Goal: Task Accomplishment & Management: Use online tool/utility

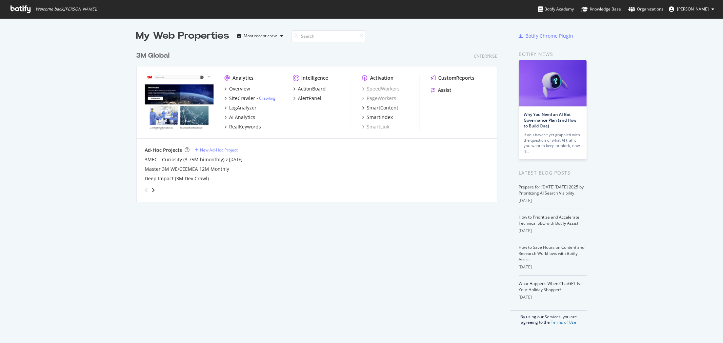
scroll to position [337, 711]
click at [568, 120] on link "Why You Need an AI Bot Governance Plan (and How to Build One)" at bounding box center [550, 119] width 53 height 17
click at [146, 56] on div "3M Global" at bounding box center [152, 56] width 33 height 10
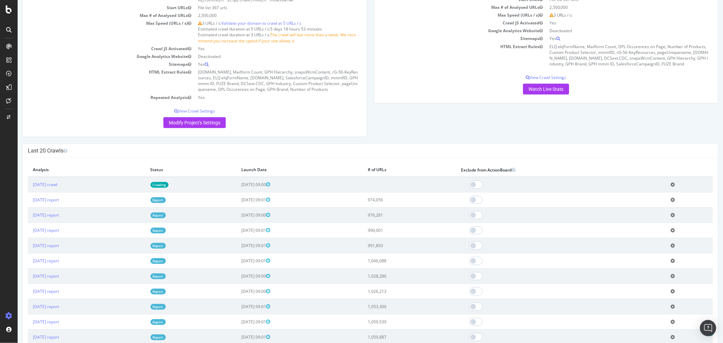
scroll to position [602, 0]
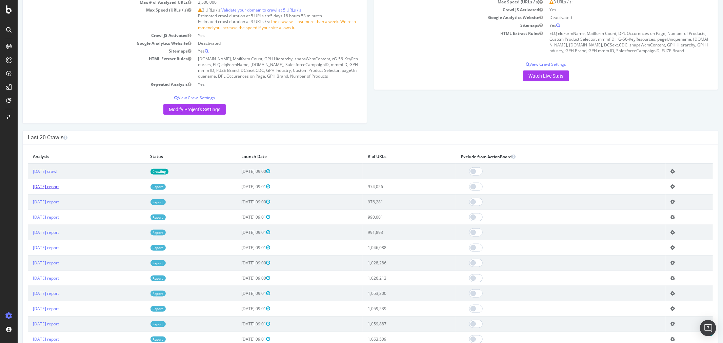
click at [59, 189] on link "[DATE] report" at bounding box center [46, 187] width 26 height 6
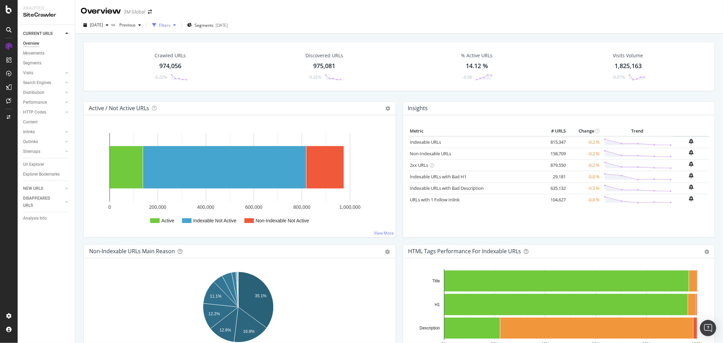
click at [170, 23] on div "Filters" at bounding box center [165, 25] width 12 height 6
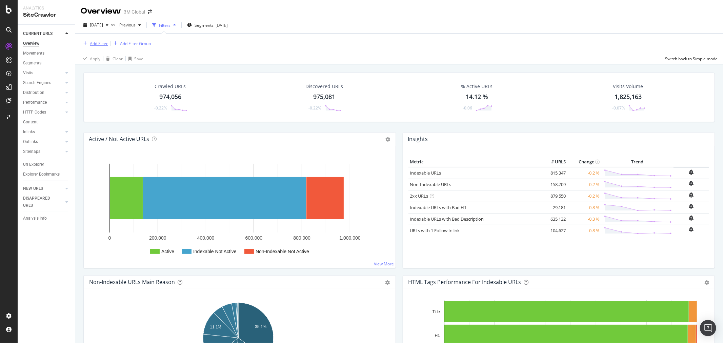
click at [103, 45] on div "Add Filter" at bounding box center [99, 44] width 18 height 6
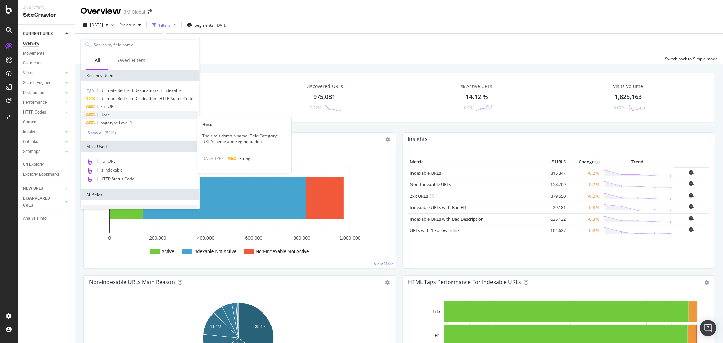
click at [106, 118] on span "Host" at bounding box center [104, 115] width 9 height 6
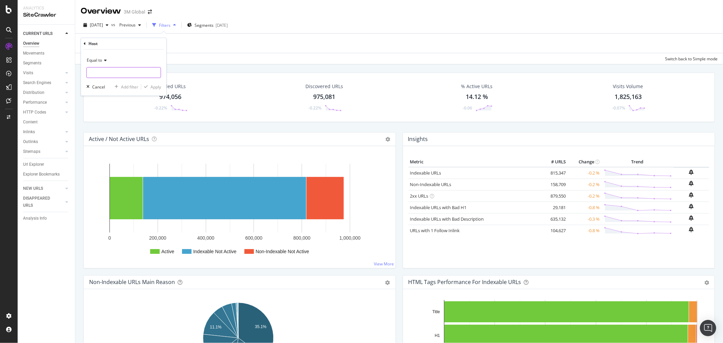
click at [112, 73] on input "text" at bounding box center [124, 72] width 74 height 11
click at [125, 81] on span "[DOMAIN_NAME]" at bounding box center [114, 82] width 53 height 6
type input "[DOMAIN_NAME]"
click at [158, 86] on div "Apply" at bounding box center [155, 87] width 11 height 6
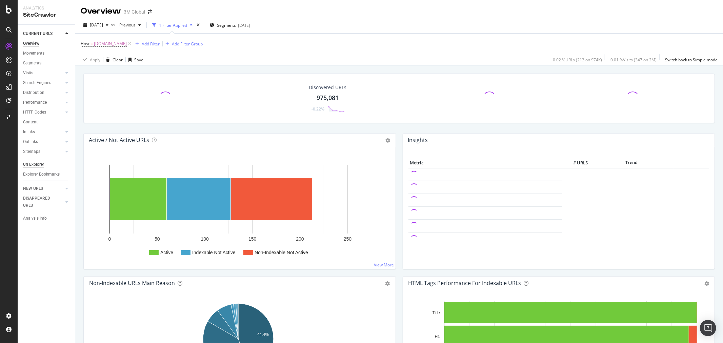
click at [36, 164] on div "Url Explorer" at bounding box center [33, 164] width 21 height 7
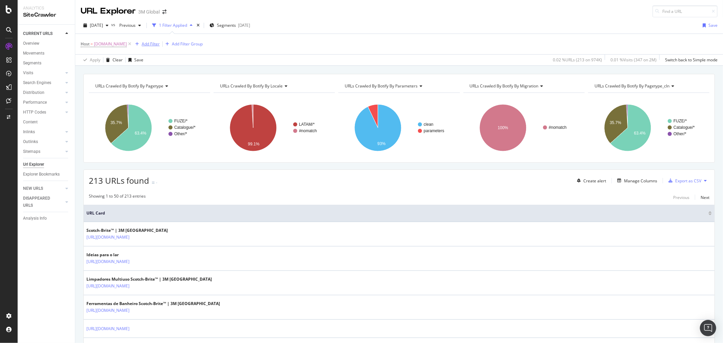
click at [160, 43] on div "Add Filter" at bounding box center [151, 44] width 18 height 6
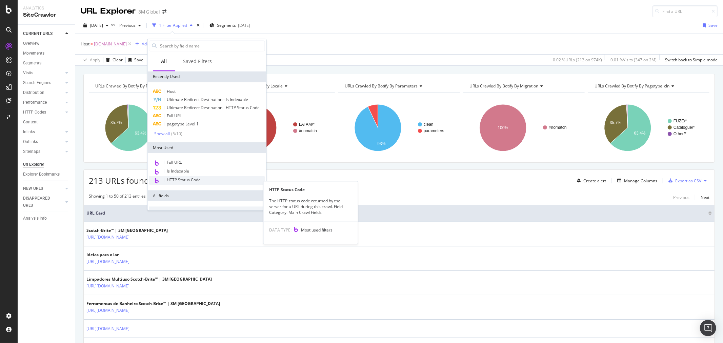
click at [192, 183] on span "HTTP Status Code" at bounding box center [184, 180] width 34 height 6
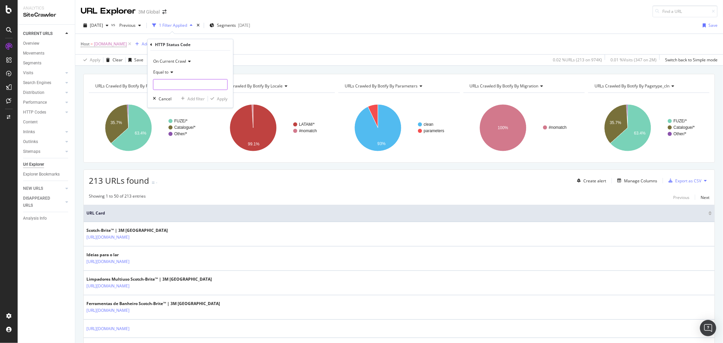
click at [173, 83] on input "number" at bounding box center [190, 84] width 75 height 11
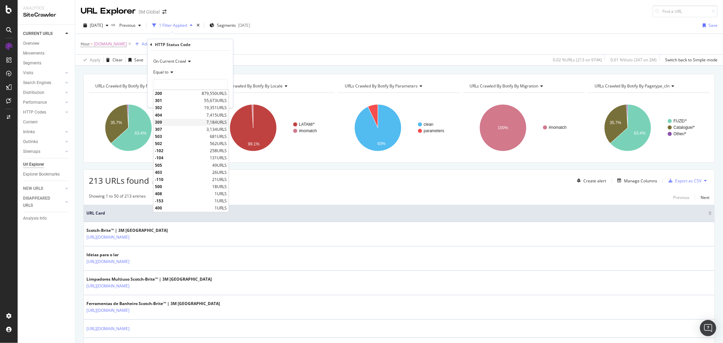
click at [167, 121] on span "309" at bounding box center [180, 122] width 50 height 6
type input "309"
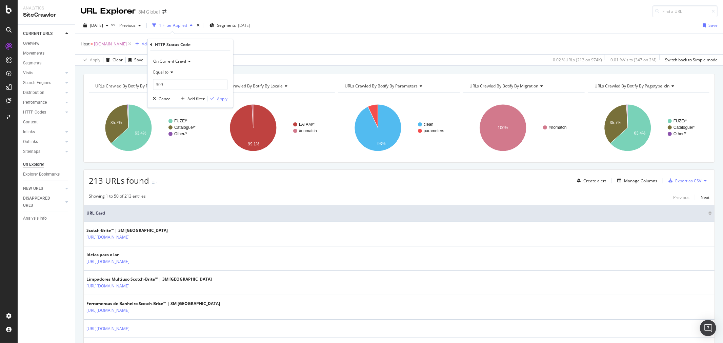
click at [224, 98] on div "Apply" at bounding box center [222, 99] width 11 height 6
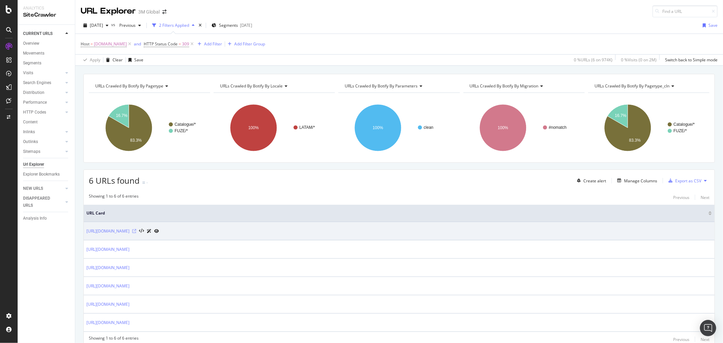
click at [136, 231] on icon at bounding box center [134, 231] width 4 height 4
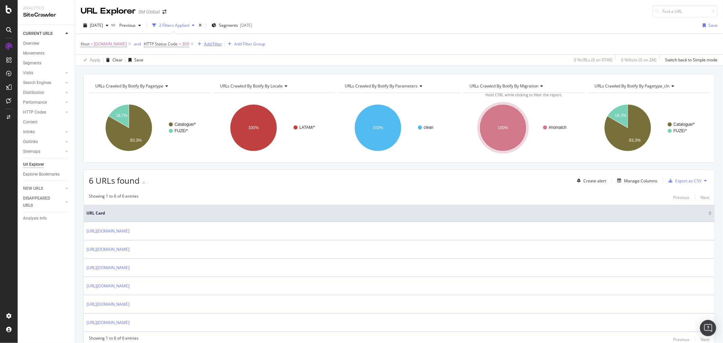
click at [222, 43] on div "Add Filter" at bounding box center [213, 44] width 18 height 6
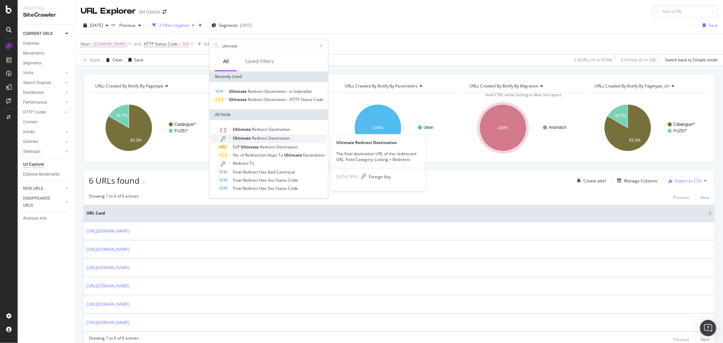
type input "ultimate"
click at [275, 135] on span "Destination" at bounding box center [279, 138] width 22 height 6
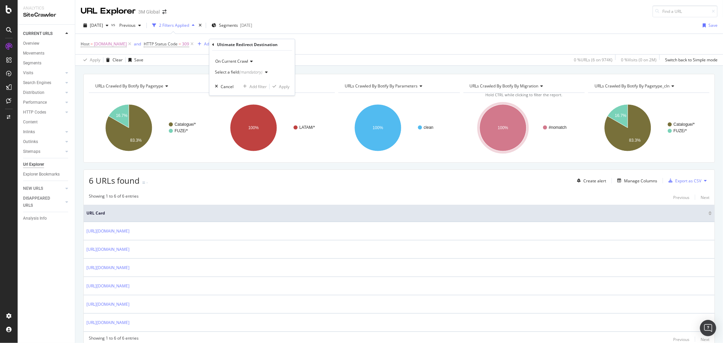
click at [267, 72] on div "button" at bounding box center [266, 72] width 8 height 4
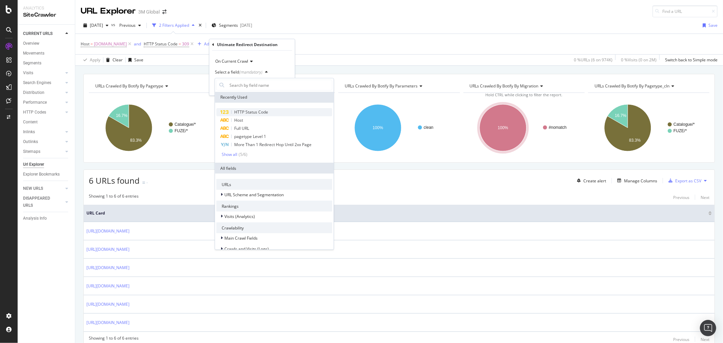
click at [268, 111] on div "HTTP Status Code" at bounding box center [274, 112] width 116 height 8
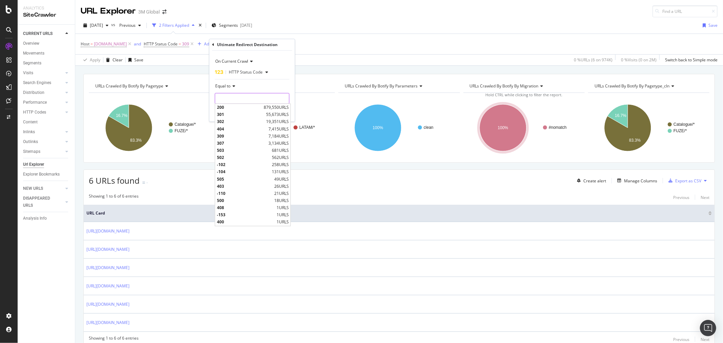
click at [253, 96] on input "number" at bounding box center [252, 98] width 75 height 11
click at [236, 126] on span "404" at bounding box center [242, 129] width 50 height 6
type input "404"
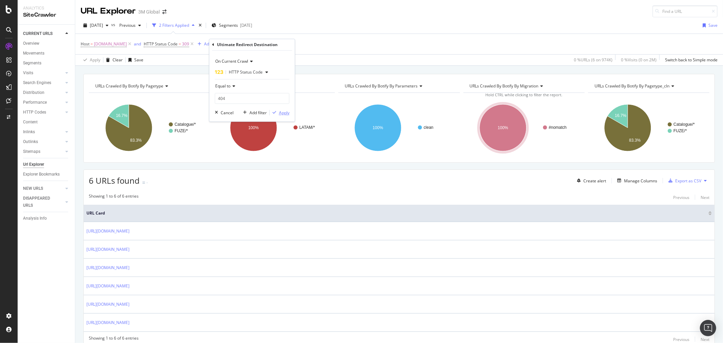
click at [288, 112] on div "Apply" at bounding box center [284, 113] width 11 height 6
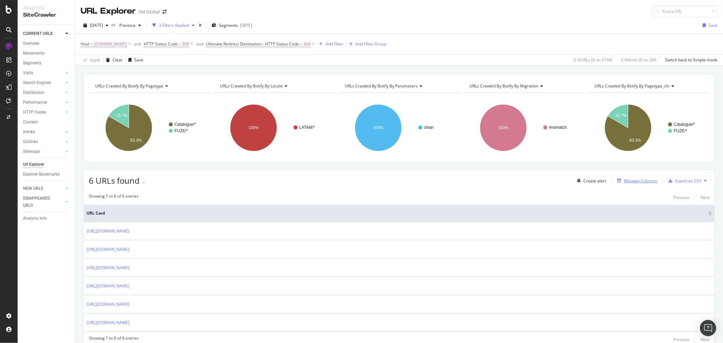
click at [639, 178] on div "Manage Columns" at bounding box center [640, 181] width 33 height 6
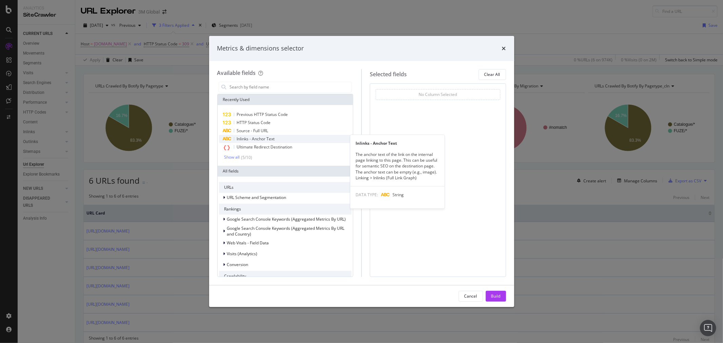
click at [268, 138] on span "Inlinks - Anchor Text" at bounding box center [256, 139] width 38 height 6
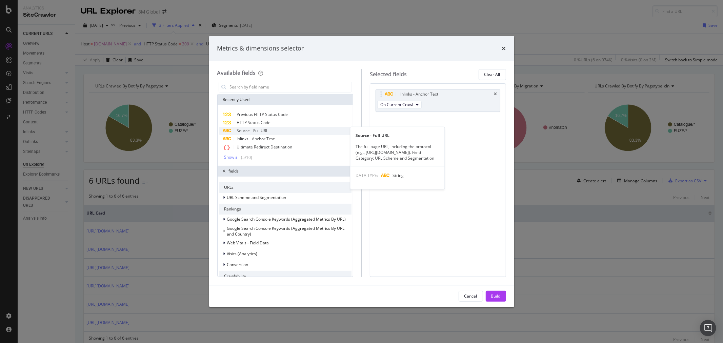
click at [268, 128] on span "Source - Full URL" at bounding box center [253, 131] width 32 height 6
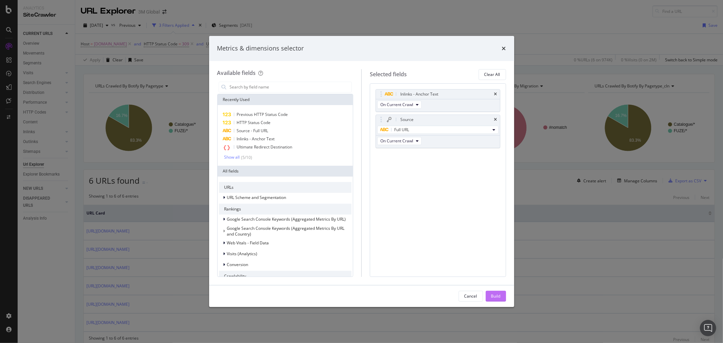
click at [492, 299] on div "Build" at bounding box center [495, 296] width 9 height 6
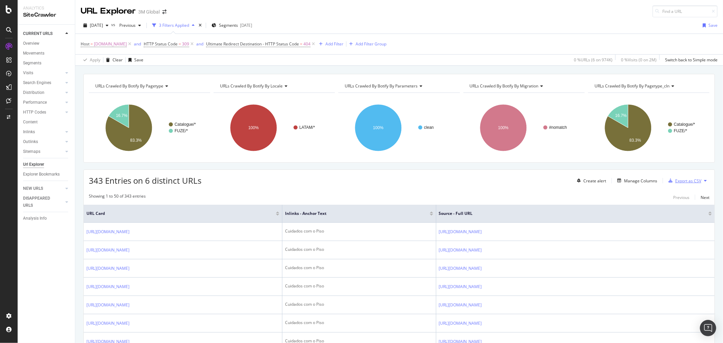
click at [689, 181] on div "Export as CSV" at bounding box center [688, 181] width 26 height 6
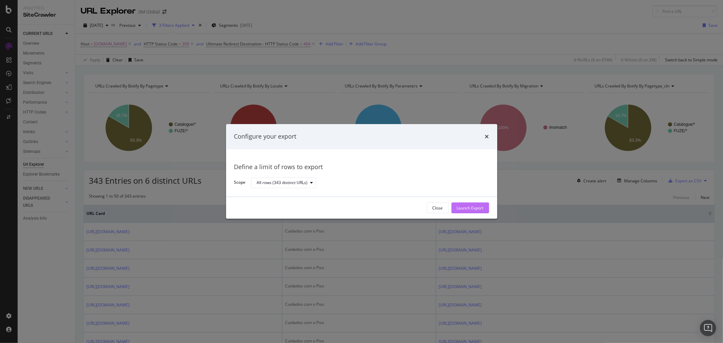
click at [475, 208] on div "Launch Export" at bounding box center [470, 208] width 27 height 6
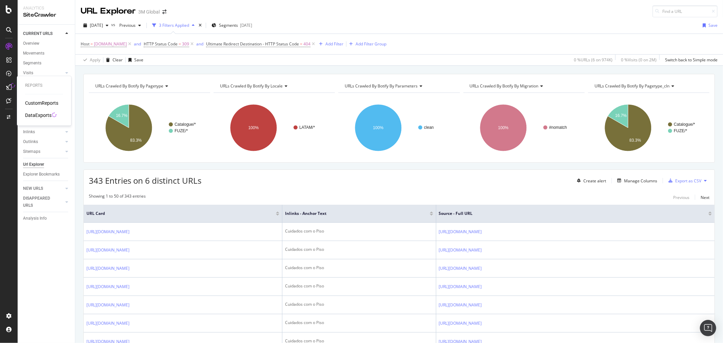
click at [36, 113] on div "DataExports" at bounding box center [38, 115] width 26 height 7
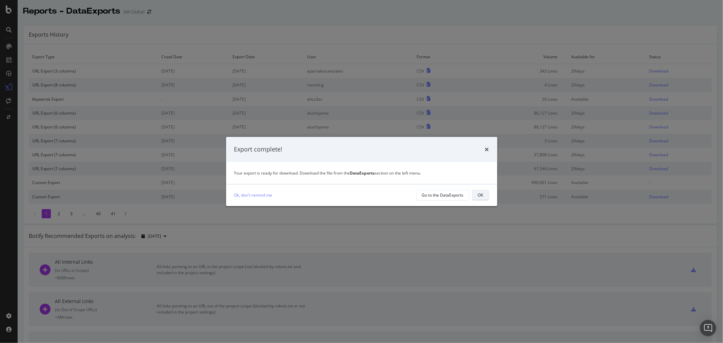
click at [485, 197] on button "OK" at bounding box center [480, 195] width 17 height 11
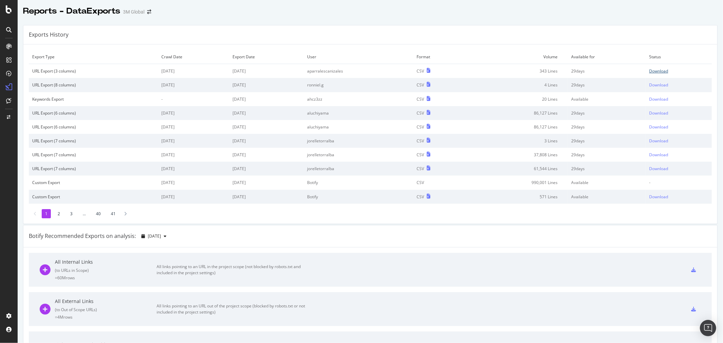
click at [657, 70] on div "Download" at bounding box center [658, 71] width 19 height 6
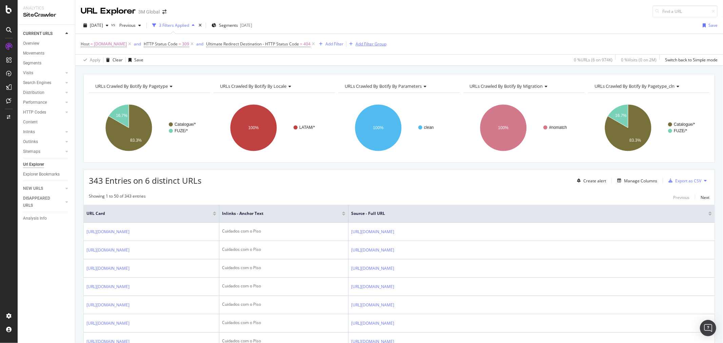
drag, startPoint x: 327, startPoint y: 44, endPoint x: 242, endPoint y: 42, distance: 84.7
click at [316, 44] on icon at bounding box center [313, 44] width 6 height 7
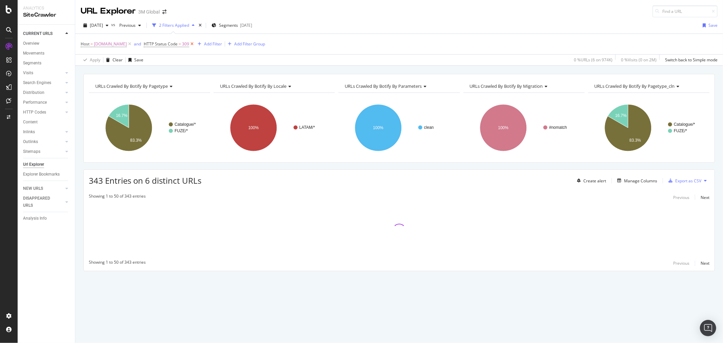
click at [195, 42] on icon at bounding box center [192, 44] width 6 height 7
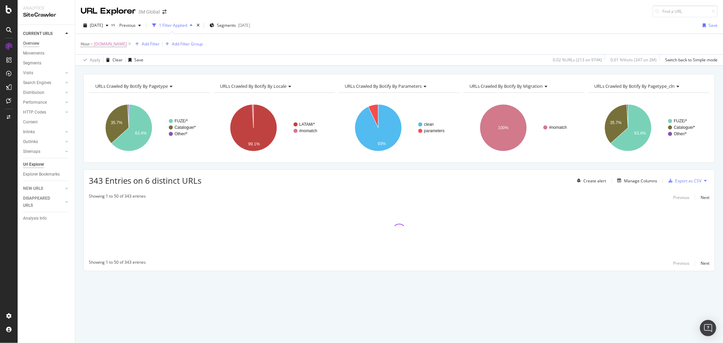
click at [31, 43] on div "Overview" at bounding box center [31, 43] width 16 height 7
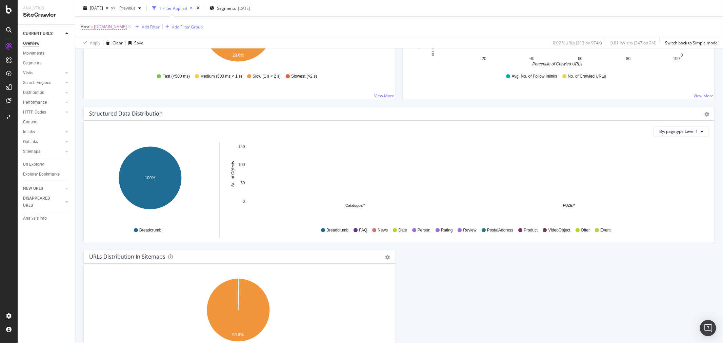
scroll to position [560, 0]
